Goal: Information Seeking & Learning: Get advice/opinions

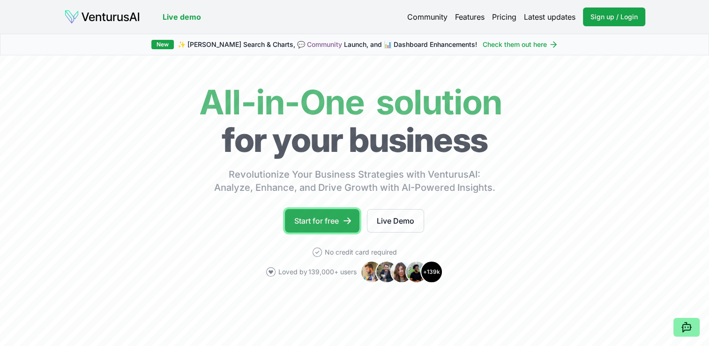
click at [322, 218] on link "Start for free" at bounding box center [322, 220] width 75 height 23
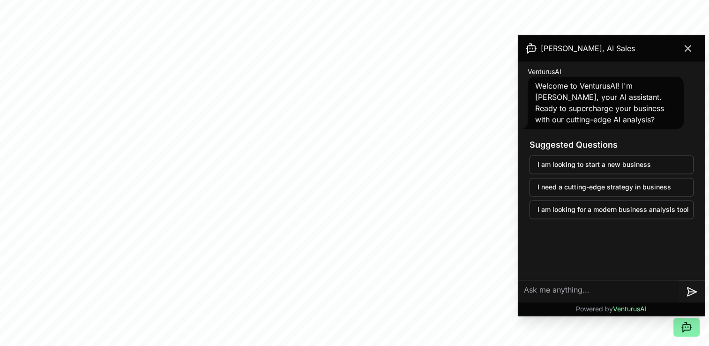
scroll to position [312, 0]
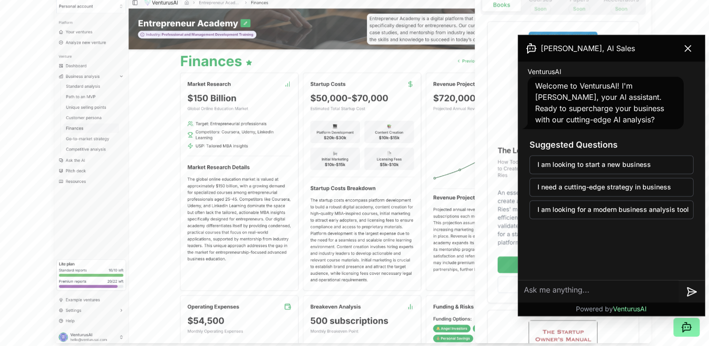
click at [536, 288] on textarea at bounding box center [598, 291] width 160 height 22
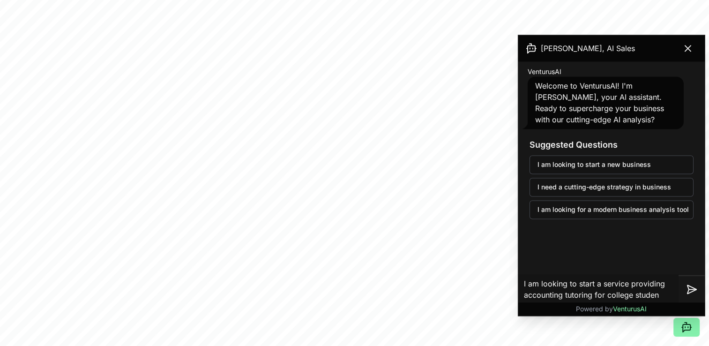
click at [644, 293] on textarea "I am looking to start a service providing accounting tutoring for college studen" at bounding box center [598, 289] width 160 height 30
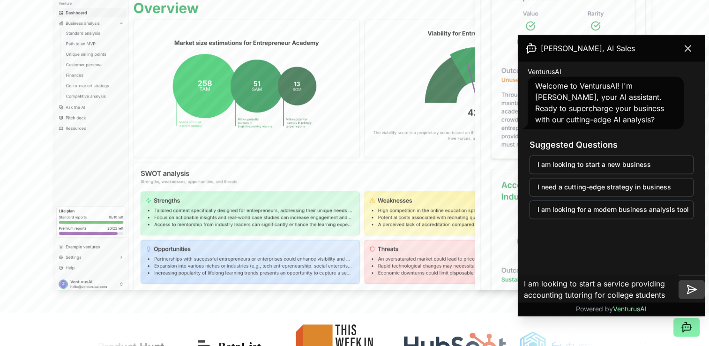
scroll to position [615, 0]
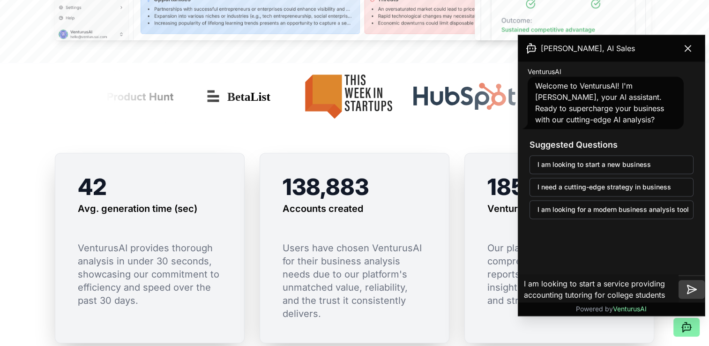
type textarea "I am looking to start a service providing accounting tutoring for college stude…"
click at [685, 290] on button at bounding box center [692, 289] width 26 height 19
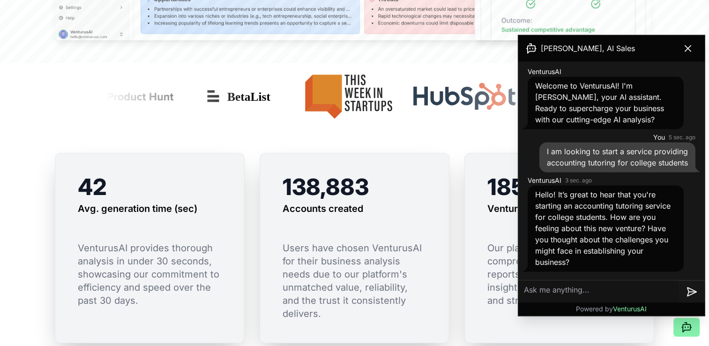
click at [530, 287] on textarea at bounding box center [598, 291] width 160 height 22
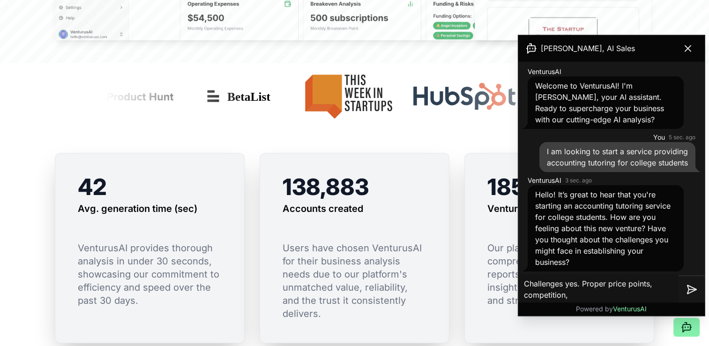
click at [530, 287] on textarea "Challenges yes. Proper price points, competition," at bounding box center [598, 289] width 160 height 30
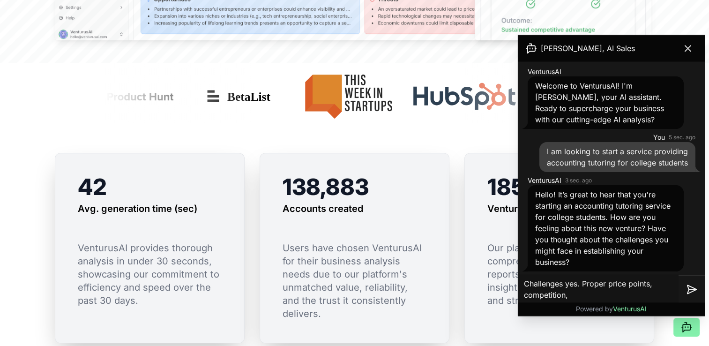
click at [569, 292] on textarea "Challenges yes. Proper price points, competition," at bounding box center [598, 289] width 160 height 30
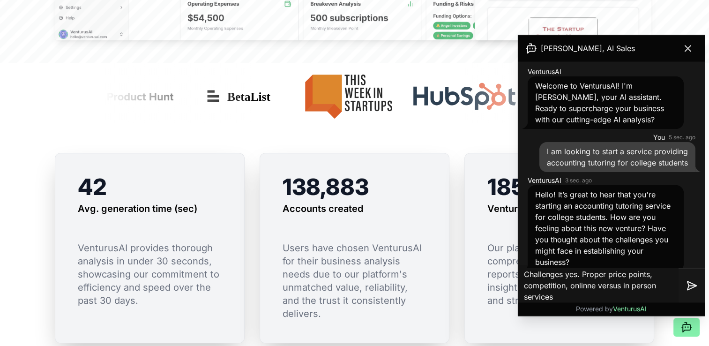
type textarea "Challenges yes. Proper price points, competition, onlinne versus in person serv…"
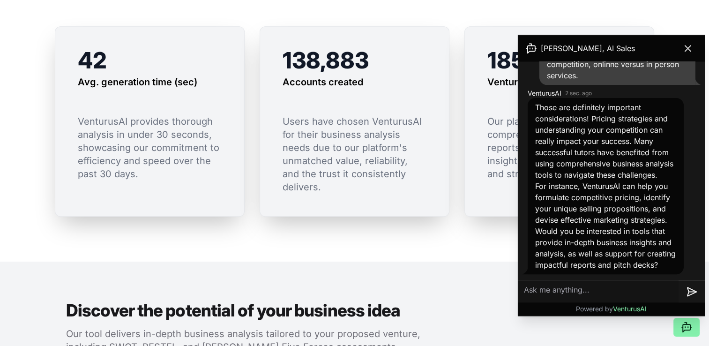
scroll to position [802, 0]
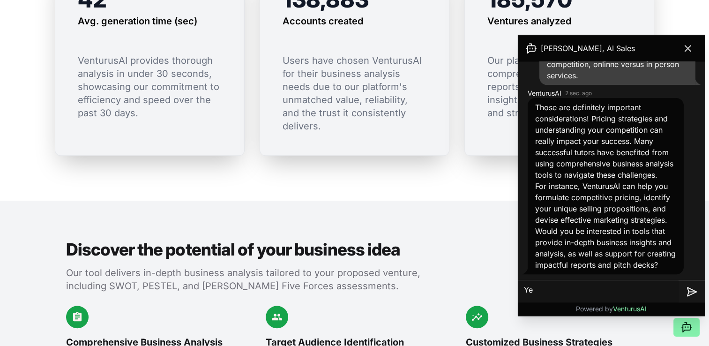
type textarea "Yes"
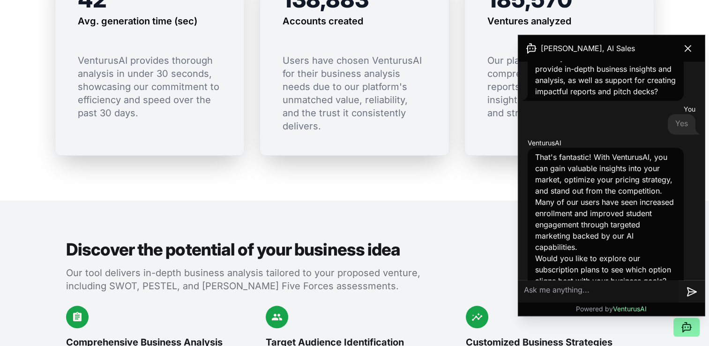
scroll to position [486, 0]
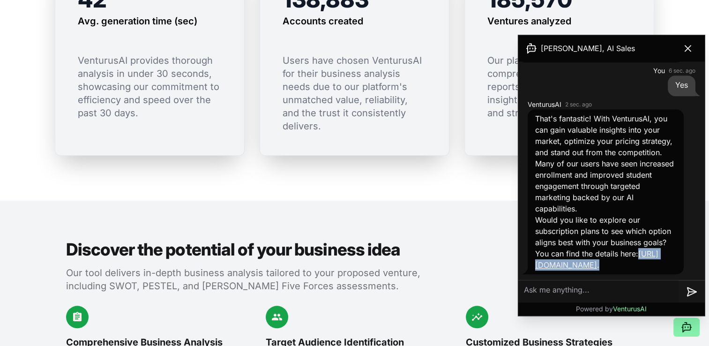
drag, startPoint x: 637, startPoint y: 265, endPoint x: 526, endPoint y: 266, distance: 111.5
click at [526, 266] on div "VenturusAI 2 sec. ago That's fantastic! With VenturusAI, you can gain valuable …" at bounding box center [611, 187] width 179 height 178
copy p "https://venturusai.com/plans ."
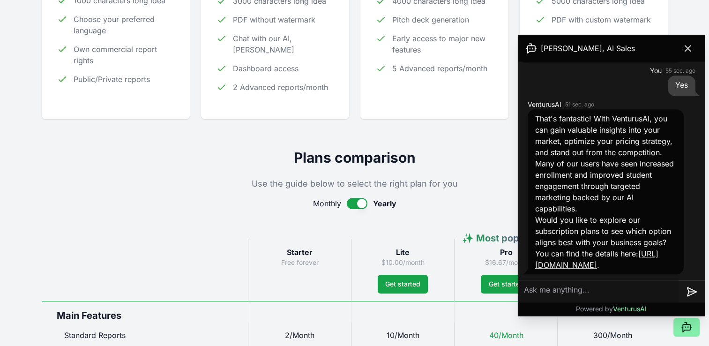
scroll to position [486, 0]
click at [546, 288] on textarea at bounding box center [598, 291] width 160 height 22
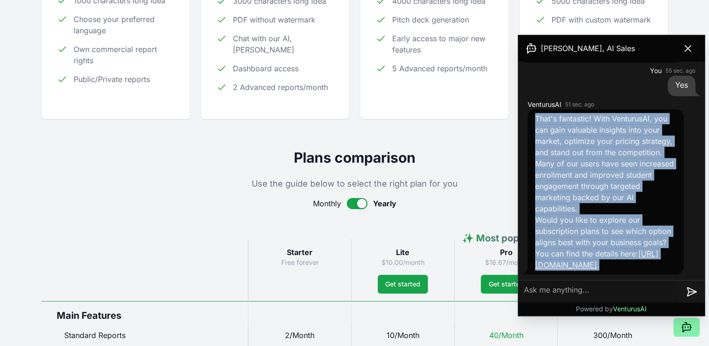
drag, startPoint x: 634, startPoint y: 265, endPoint x: 530, endPoint y: 121, distance: 176.6
click at [530, 121] on div "That's fantastic! With VenturusAI, you can gain valuable insights into your mar…" at bounding box center [606, 191] width 156 height 165
copy div "That's fantastic! With VenturusAI, you can gain valuable insights into your mar…"
